Goal: Transaction & Acquisition: Download file/media

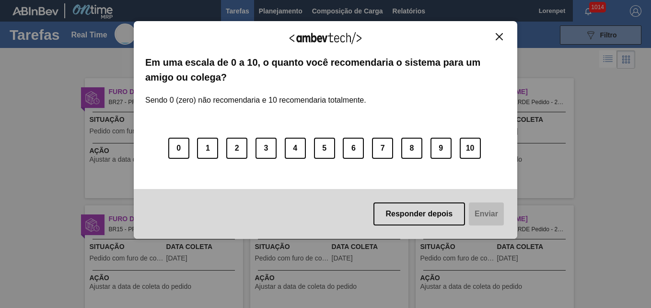
click at [506, 33] on div "Agradecemos seu feedback! Em uma escala de 0 a 10, o quanto você recomendaria o…" at bounding box center [326, 130] width 384 height 218
click at [504, 40] on button "Close" at bounding box center [499, 37] width 13 height 8
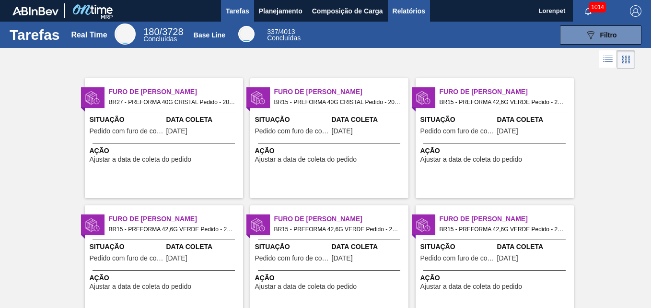
click at [416, 12] on span "Relatórios" at bounding box center [409, 11] width 33 height 12
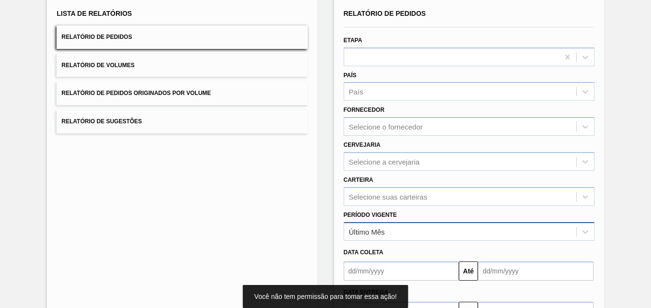
scroll to position [136, 0]
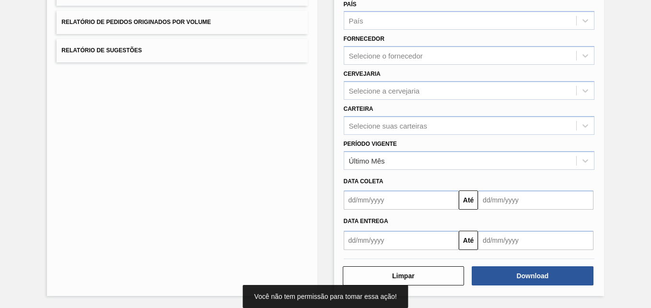
click at [374, 201] on input "text" at bounding box center [402, 199] width 116 height 19
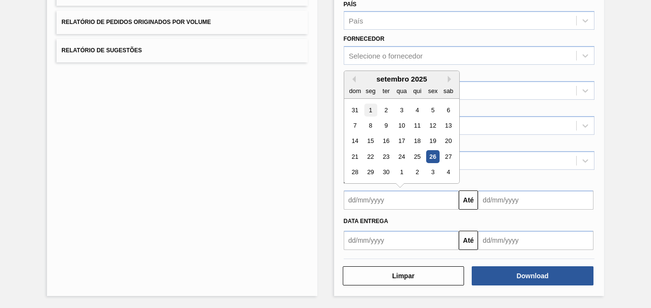
click at [369, 109] on div "1" at bounding box center [370, 110] width 13 height 13
type input "01/09/2025"
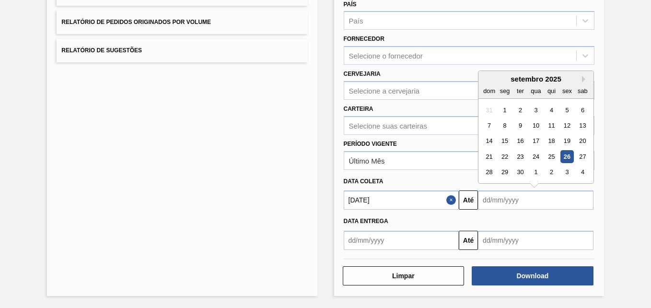
click at [506, 196] on input "text" at bounding box center [536, 199] width 116 height 19
click at [521, 169] on div "30" at bounding box center [520, 172] width 13 height 13
click at [529, 204] on input "30/09/2025" at bounding box center [536, 199] width 116 height 19
click at [577, 167] on div "4" at bounding box center [583, 172] width 13 height 13
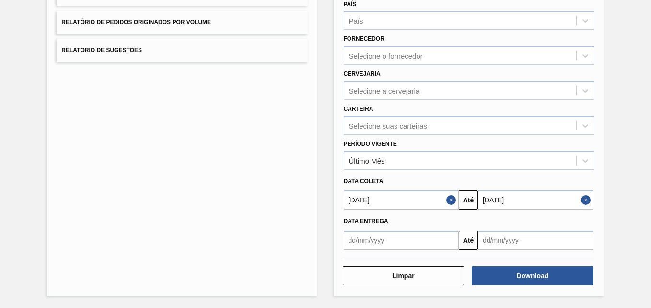
click at [535, 196] on input "04/10/2025" at bounding box center [536, 199] width 116 height 19
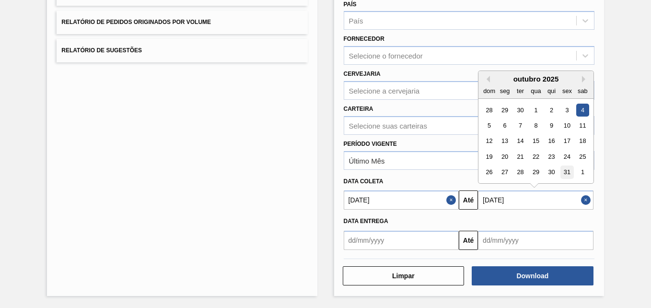
click at [567, 174] on div "31" at bounding box center [567, 172] width 13 height 13
type input "31/10/2025"
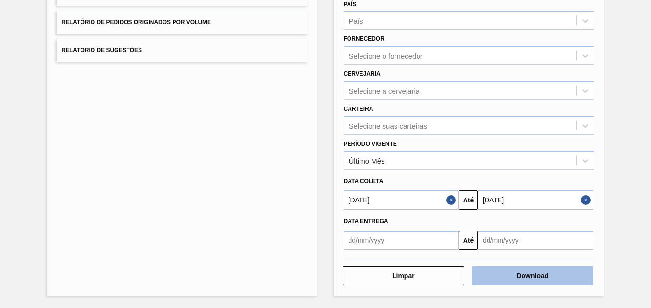
click at [512, 275] on button "Download" at bounding box center [533, 275] width 122 height 19
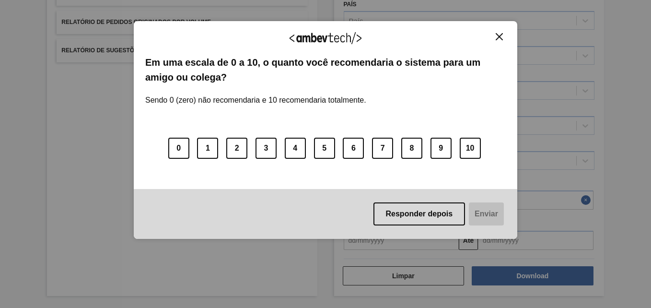
click at [504, 36] on button "Close" at bounding box center [499, 37] width 13 height 8
